Goal: Task Accomplishment & Management: Manage account settings

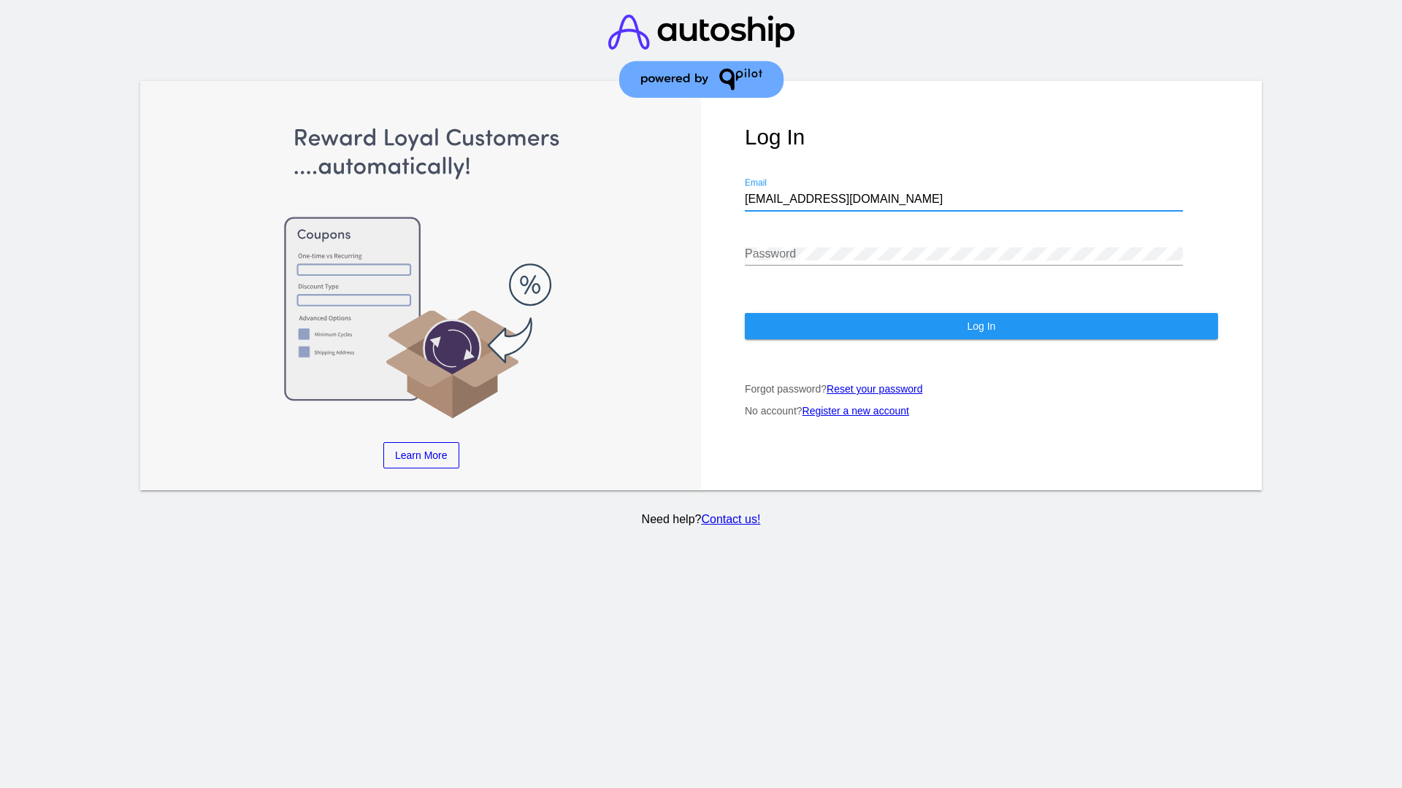
type input "[EMAIL_ADDRESS][DOMAIN_NAME]"
click at [980, 326] on span "Log In" at bounding box center [981, 327] width 28 height 12
